Goal: Check status

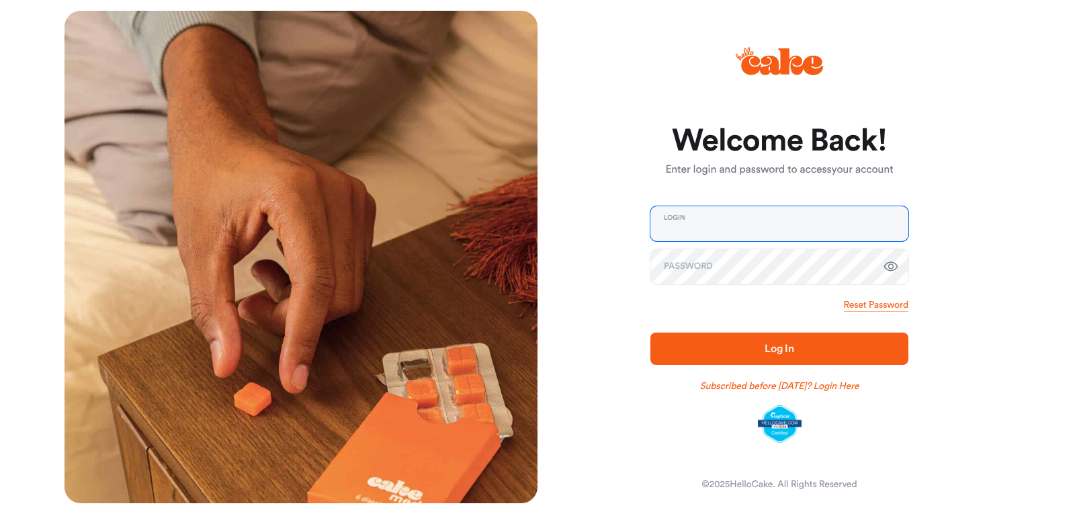
click at [717, 227] on input "email" at bounding box center [779, 223] width 258 height 35
type input "**********"
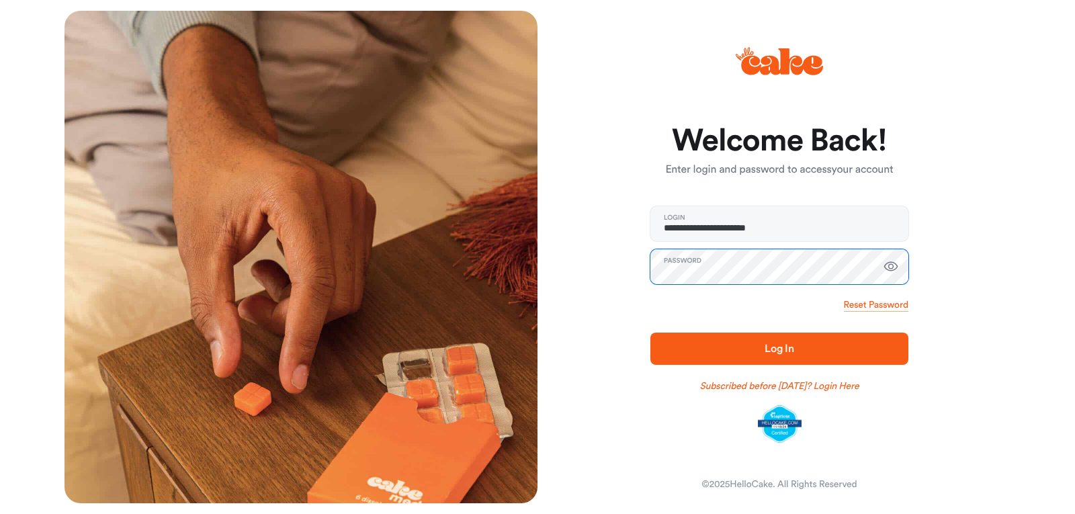
click at [650, 332] on button "Log In" at bounding box center [779, 348] width 258 height 32
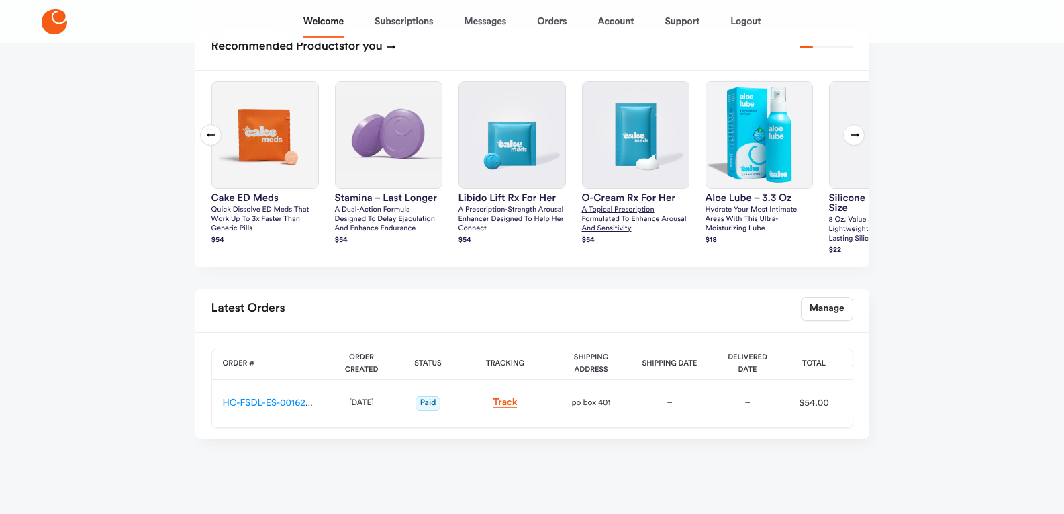
scroll to position [365, 0]
click at [507, 411] on td "Track" at bounding box center [505, 403] width 93 height 48
click at [511, 405] on link "Track" at bounding box center [506, 403] width 24 height 10
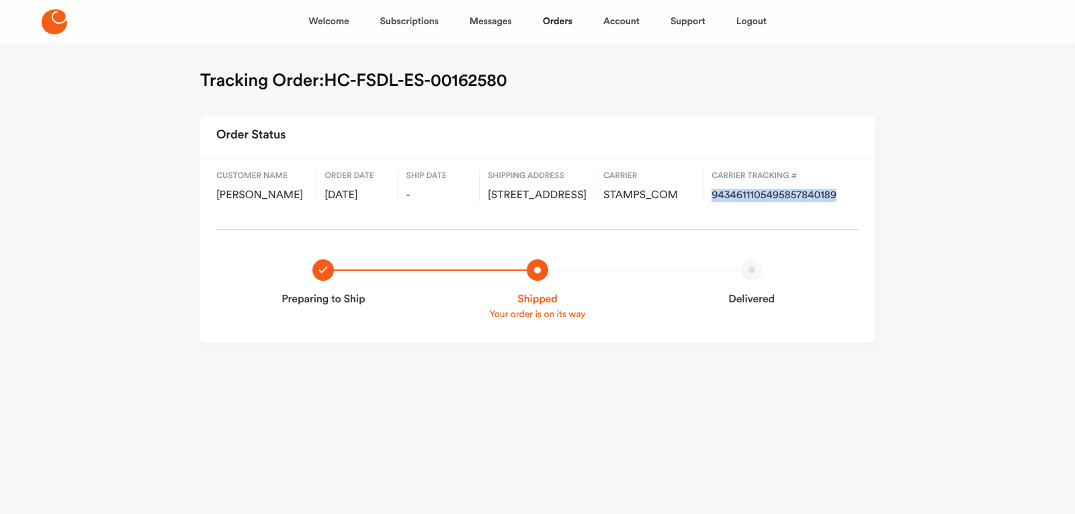
drag, startPoint x: 709, startPoint y: 193, endPoint x: 849, endPoint y: 192, distance: 139.7
click at [849, 192] on div "Customer name [PERSON_NAME] Order date [DATE] Ship date - Shipping address [STR…" at bounding box center [537, 186] width 674 height 54
copy span "9434611105495857840189"
